Goal: Information Seeking & Learning: Learn about a topic

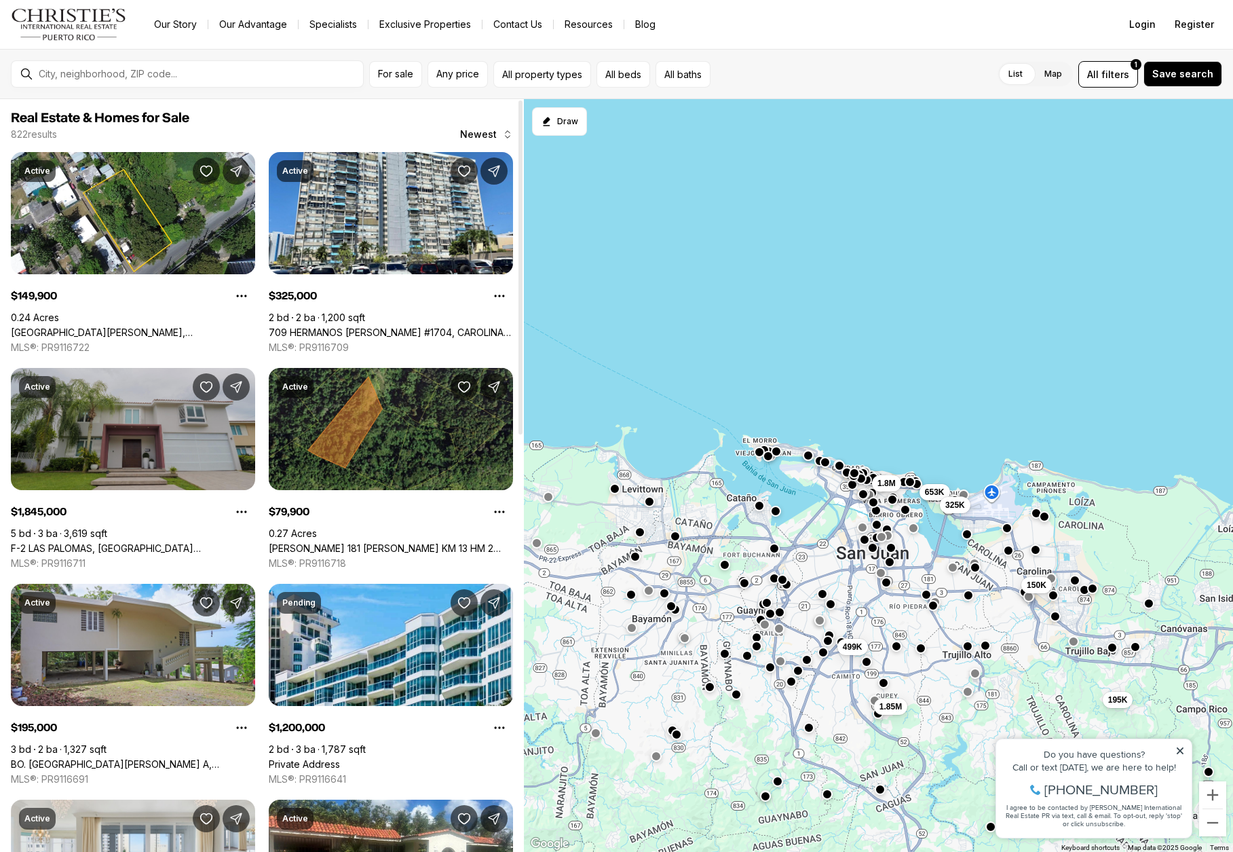
drag, startPoint x: 138, startPoint y: 429, endPoint x: 147, endPoint y: 431, distance: 8.4
click at [139, 542] on link "F-2 LAS PALOMAS, [GEOGRAPHIC_DATA][PERSON_NAME], 00926" at bounding box center [133, 548] width 244 height 12
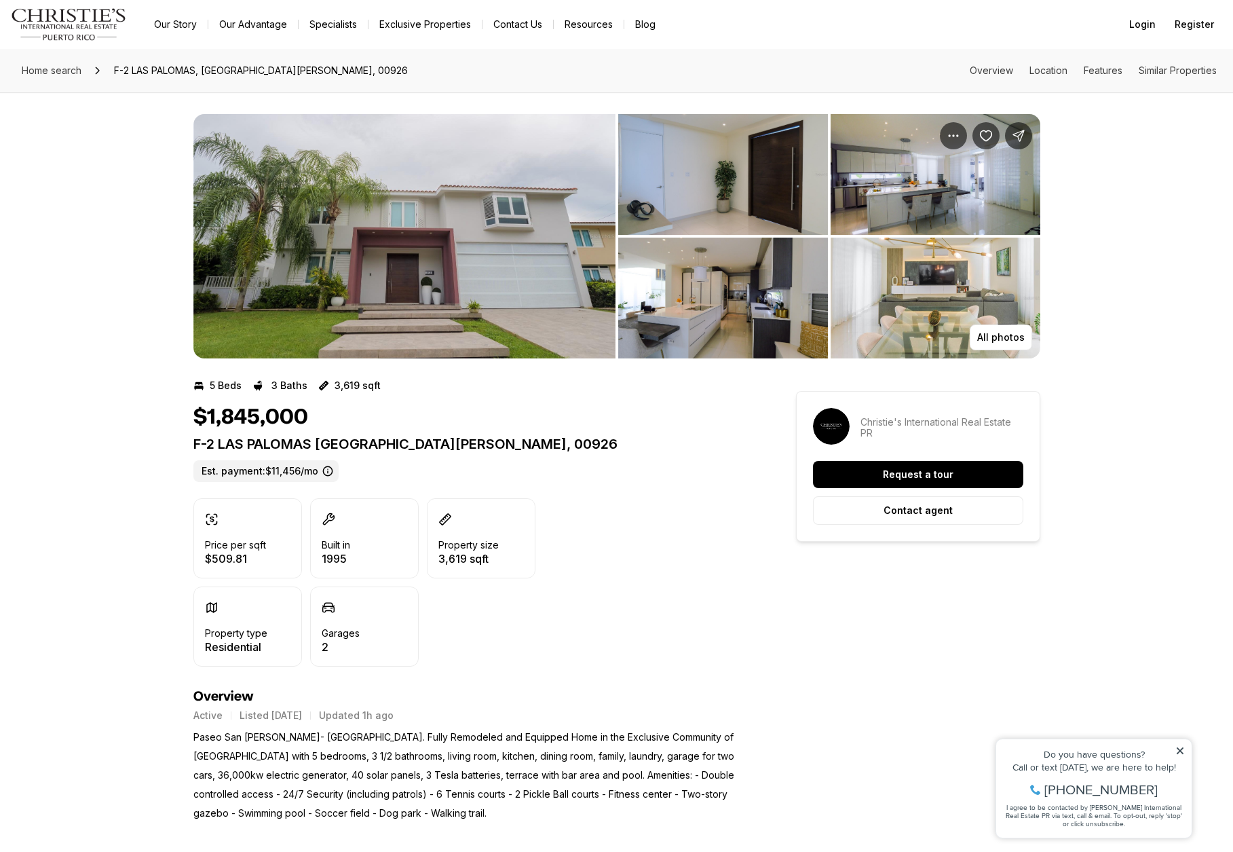
click at [395, 252] on img "View image gallery" at bounding box center [404, 236] width 422 height 244
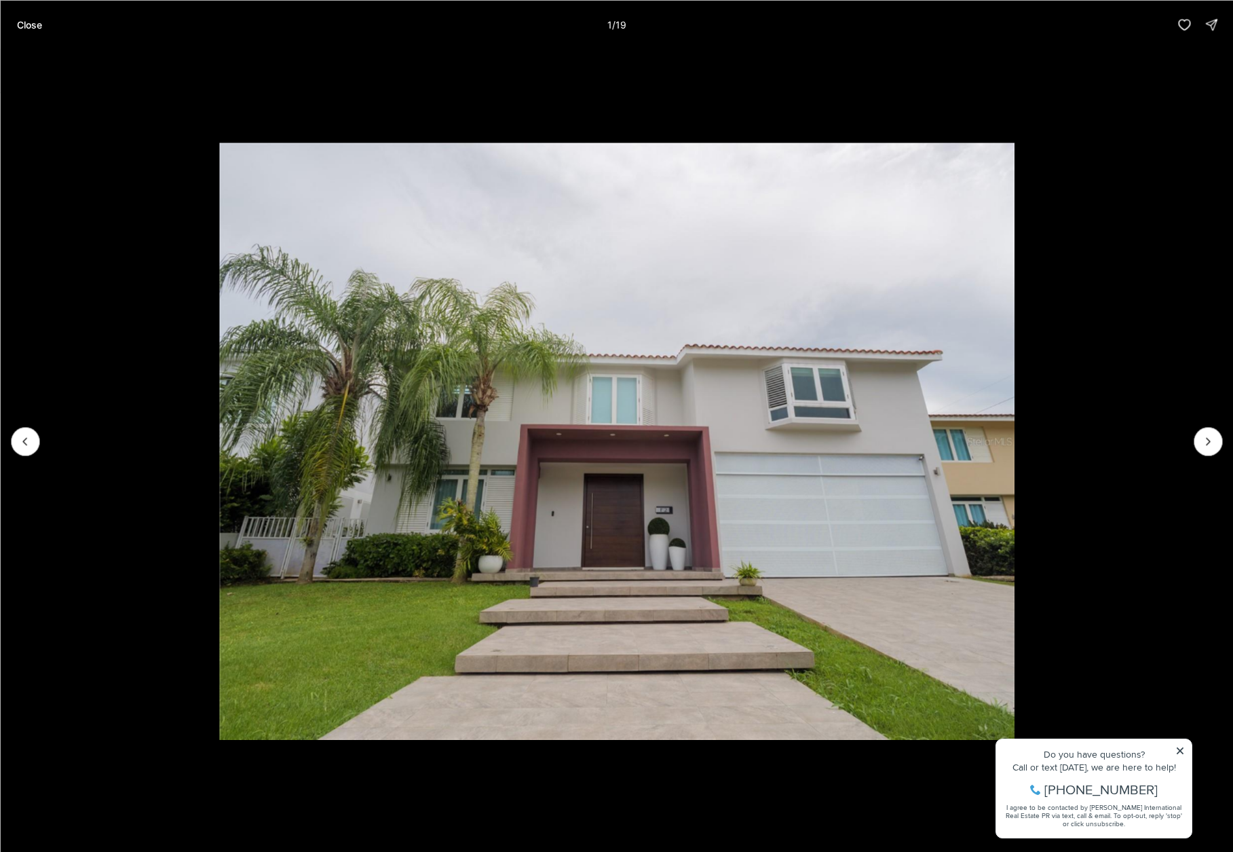
drag, startPoint x: 29, startPoint y: 24, endPoint x: 67, endPoint y: 37, distance: 39.9
click at [30, 24] on p "Close" at bounding box center [28, 24] width 25 height 11
